Goal: Transaction & Acquisition: Purchase product/service

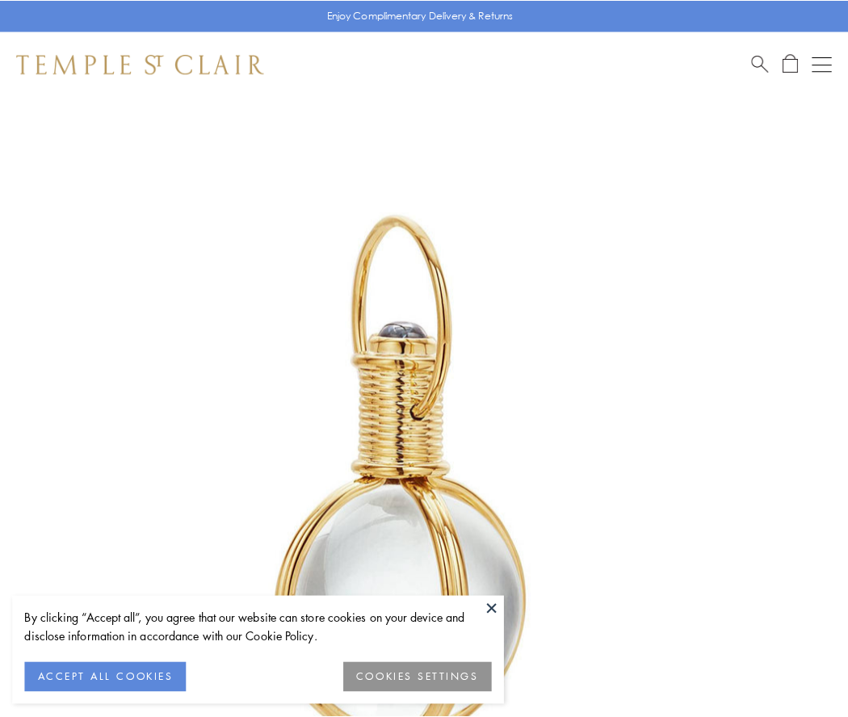
scroll to position [422, 0]
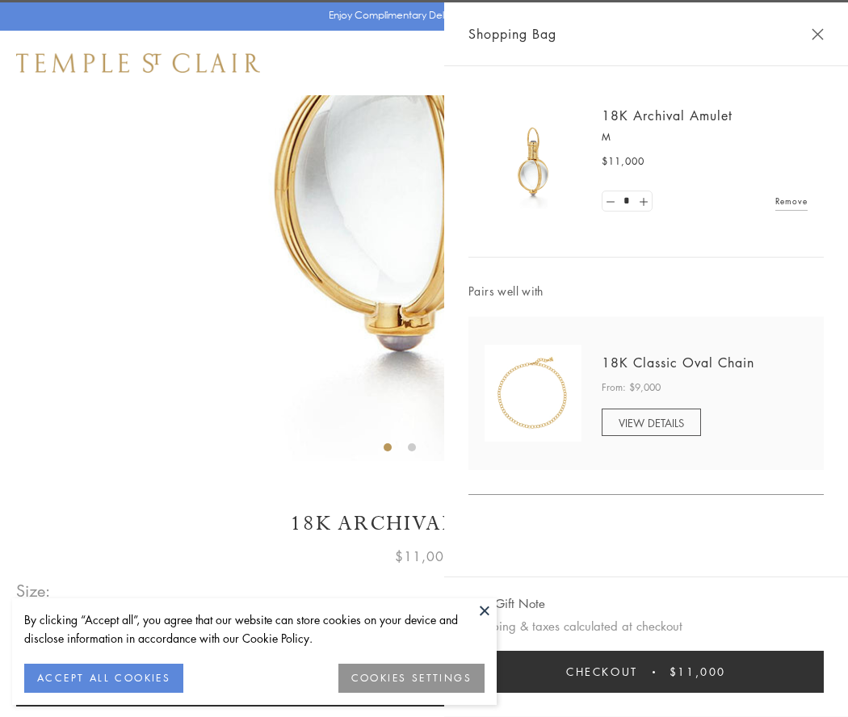
click at [646, 672] on button "Checkout $11,000" at bounding box center [645, 672] width 355 height 42
